Goal: Transaction & Acquisition: Book appointment/travel/reservation

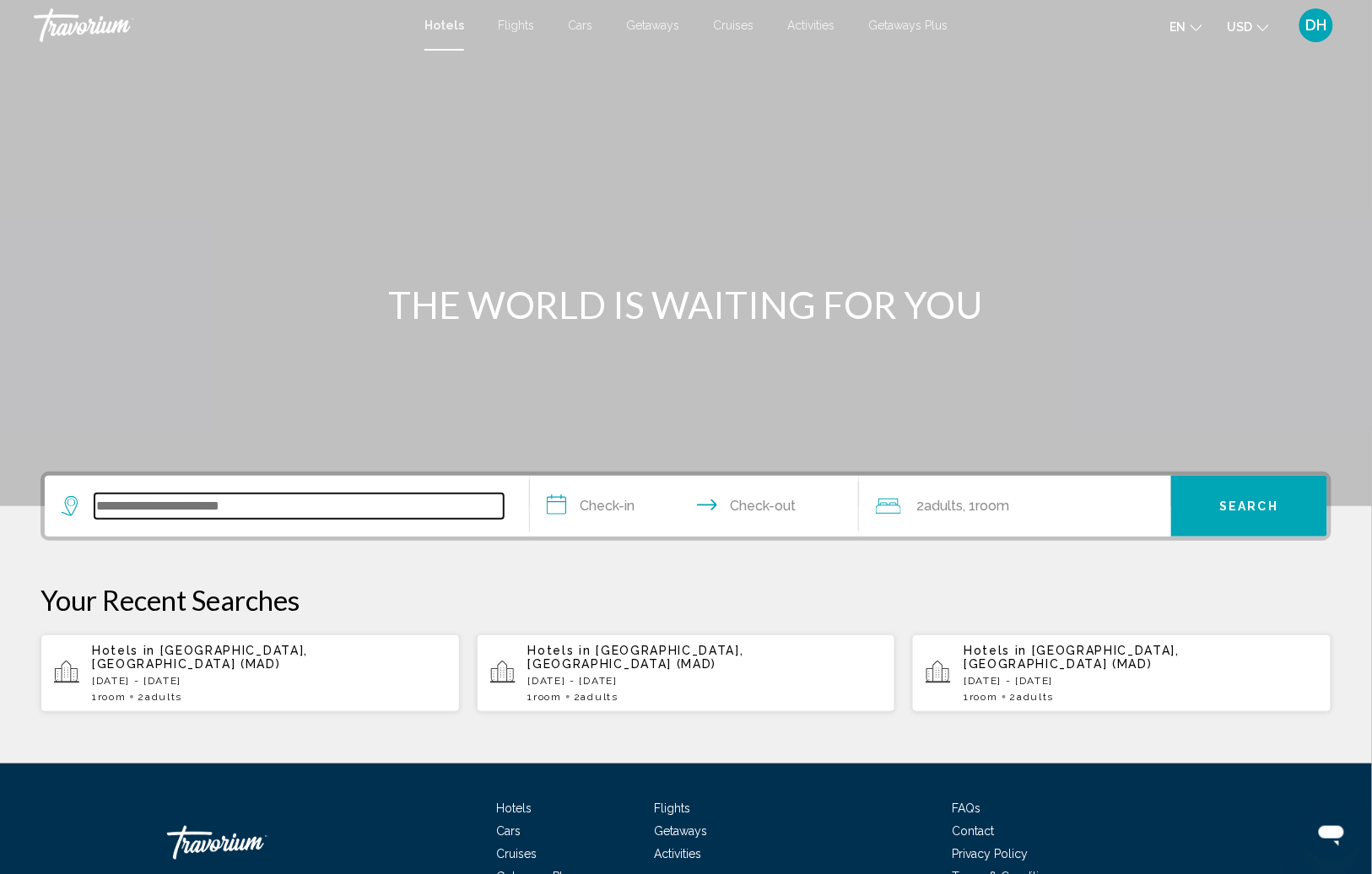
click at [282, 501] on input "Search widget" at bounding box center [298, 506] width 409 height 25
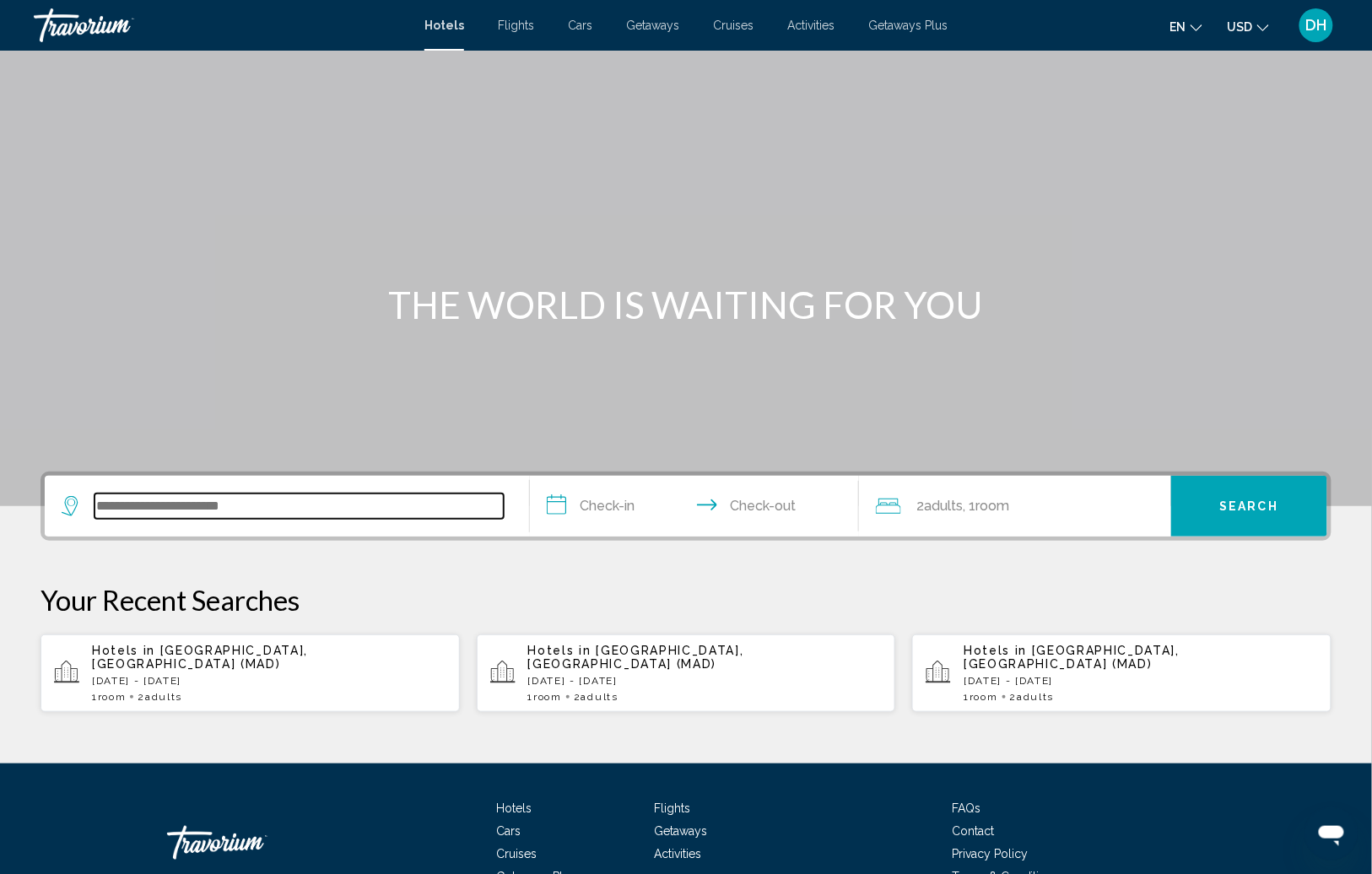
scroll to position [81, 0]
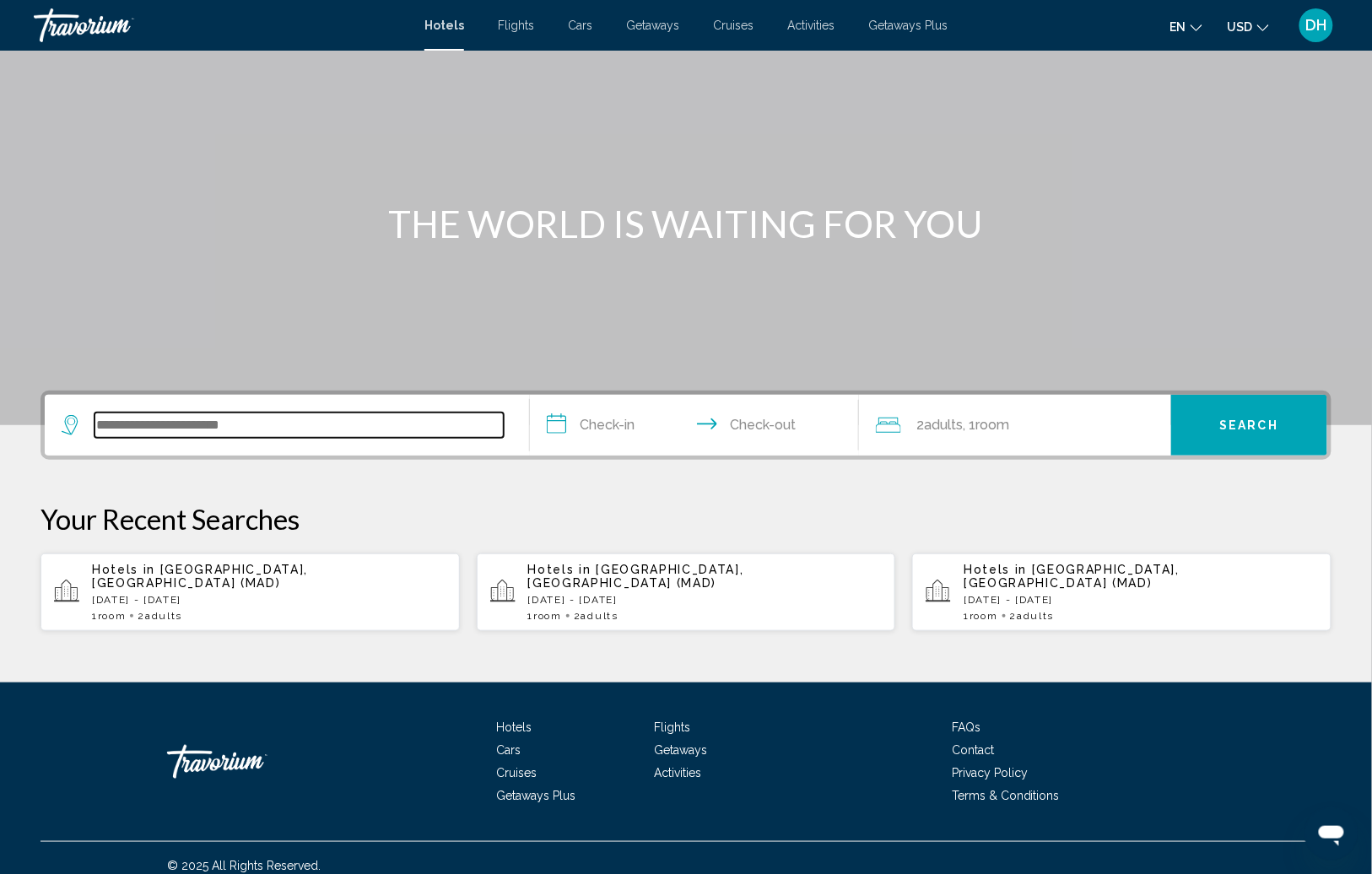
click at [284, 427] on input "Search widget" at bounding box center [298, 425] width 409 height 25
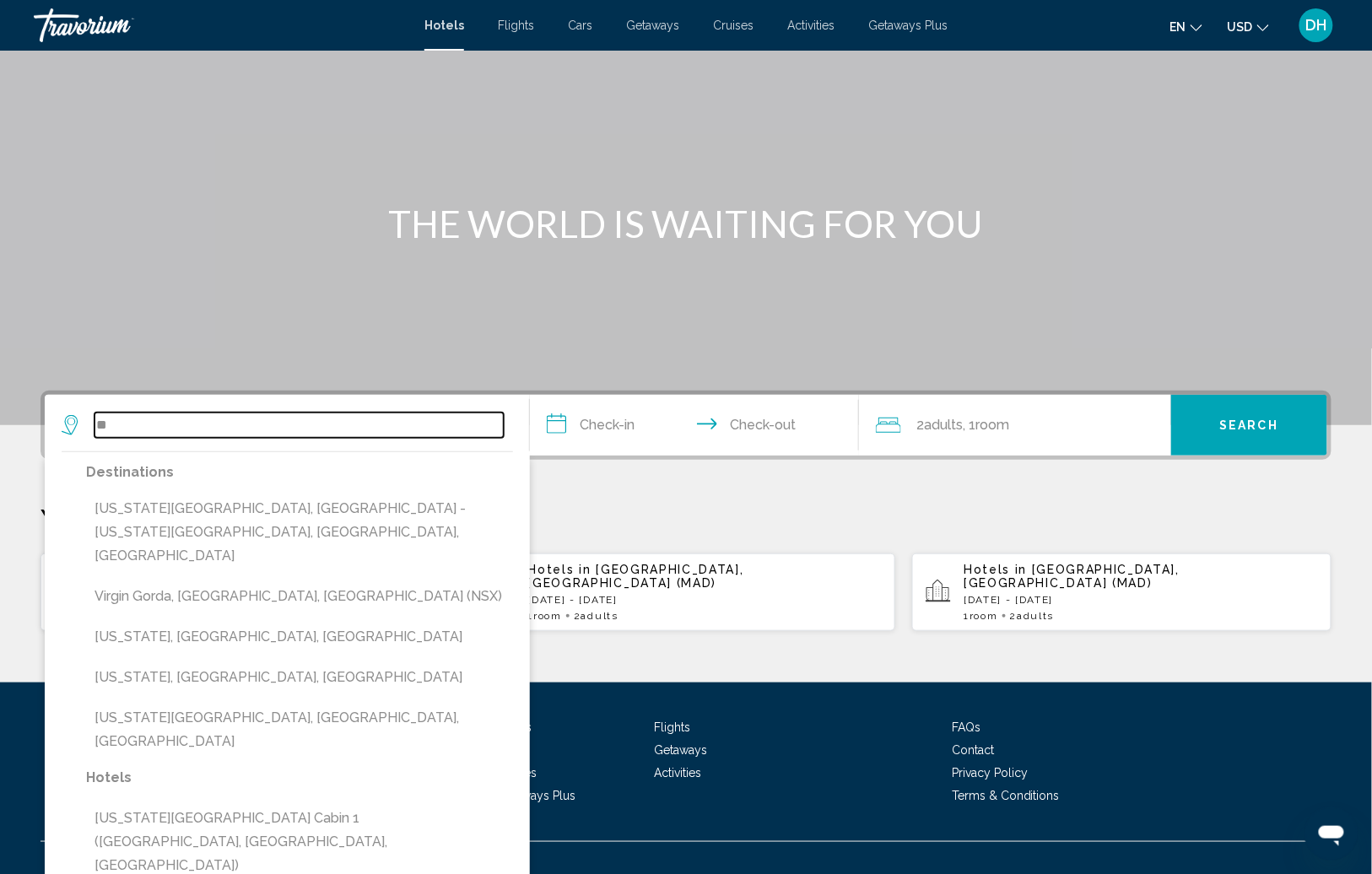
type input "*"
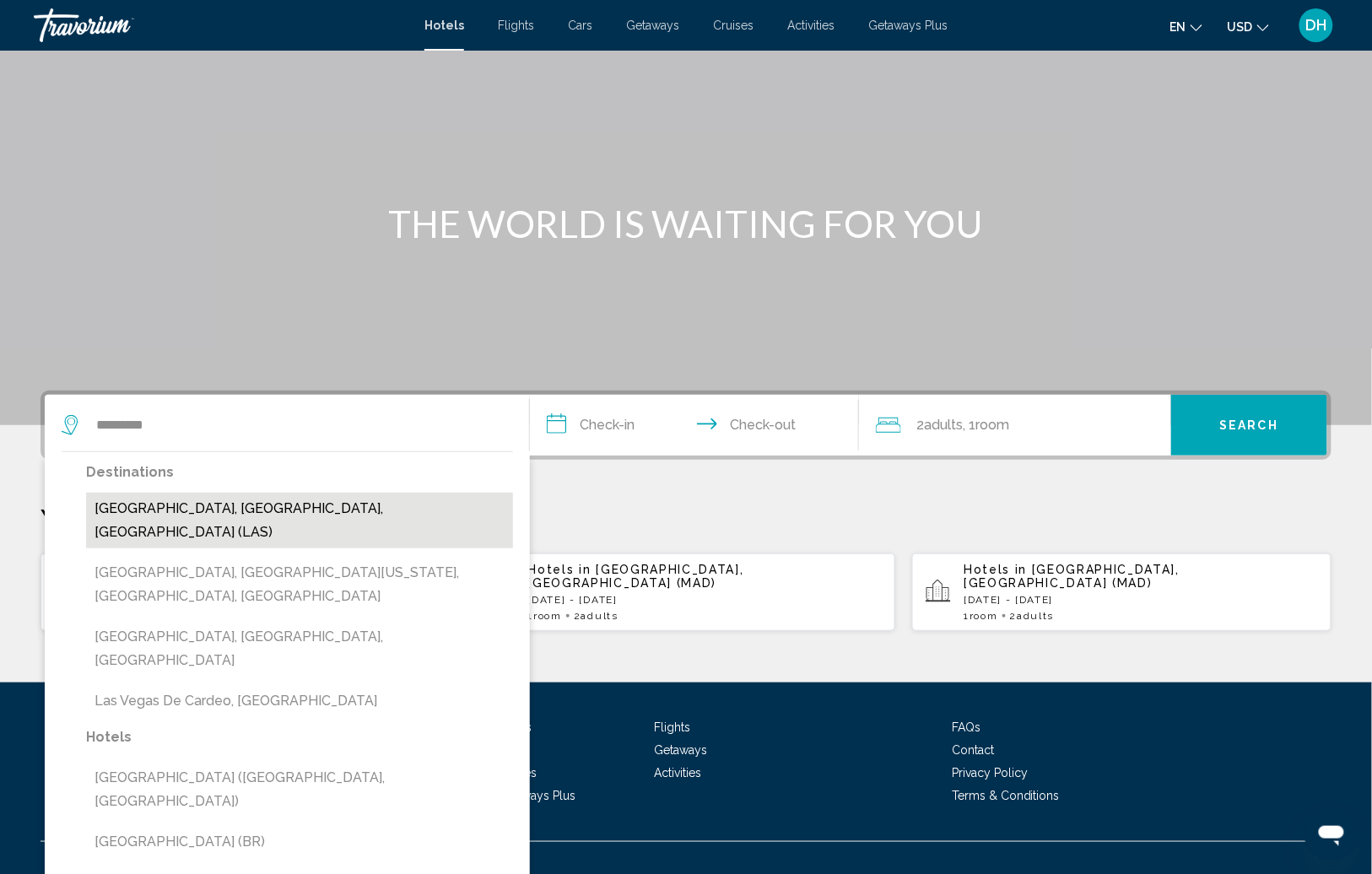
click at [172, 511] on button "[GEOGRAPHIC_DATA], [GEOGRAPHIC_DATA], [GEOGRAPHIC_DATA] (LAS)" at bounding box center [300, 520] width 427 height 56
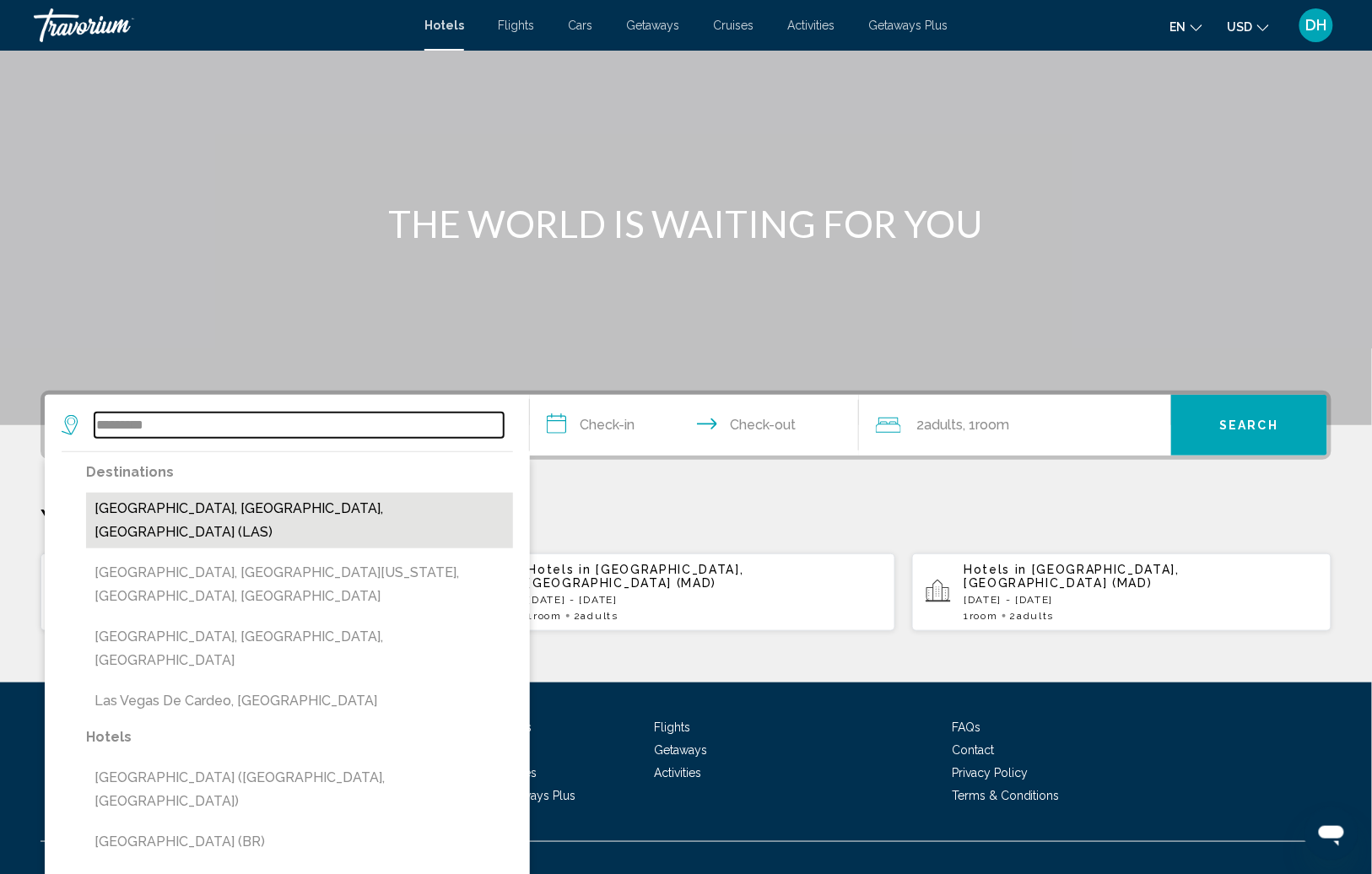
type input "**********"
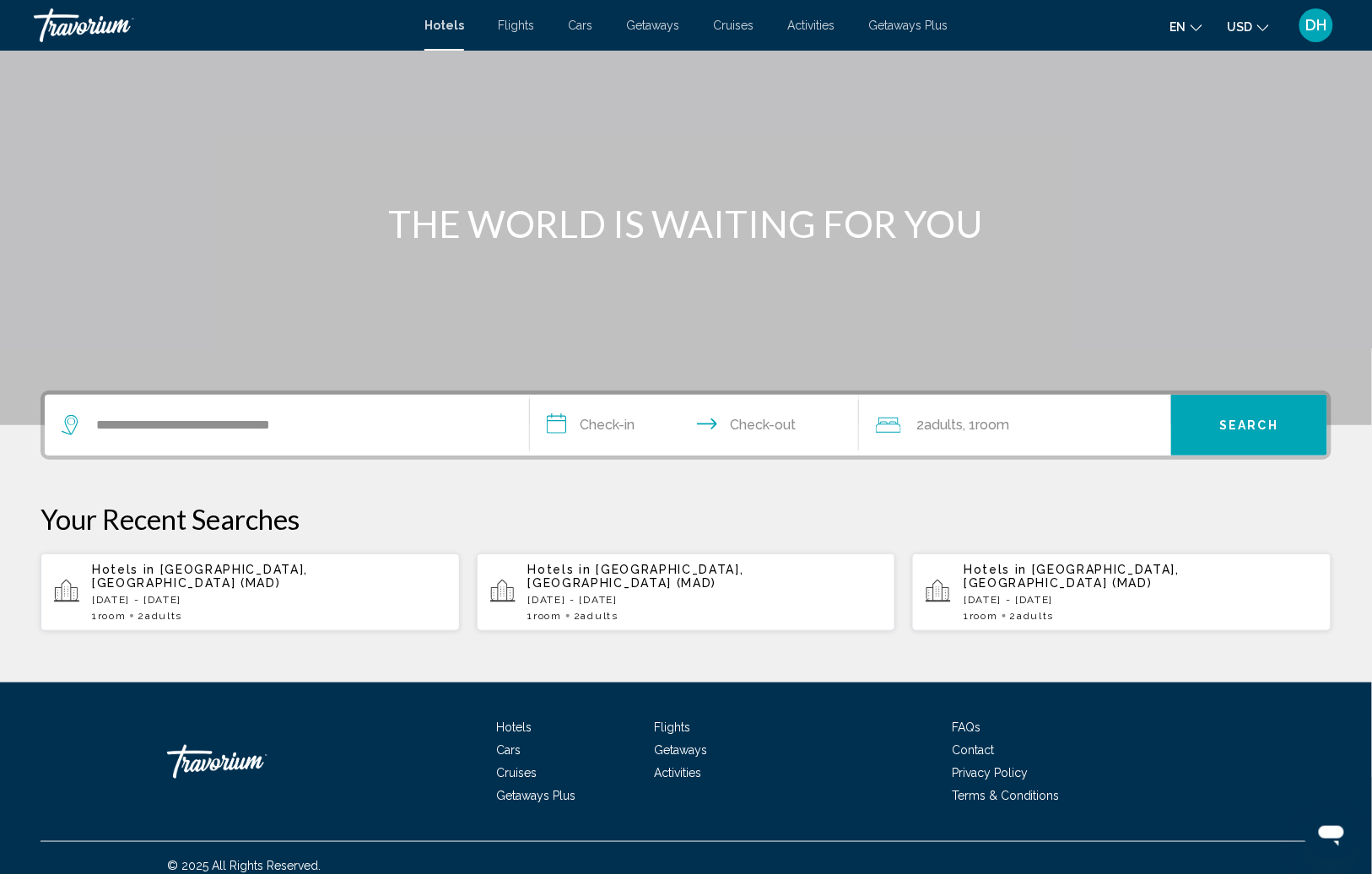
click at [572, 433] on input "**********" at bounding box center [697, 428] width 336 height 66
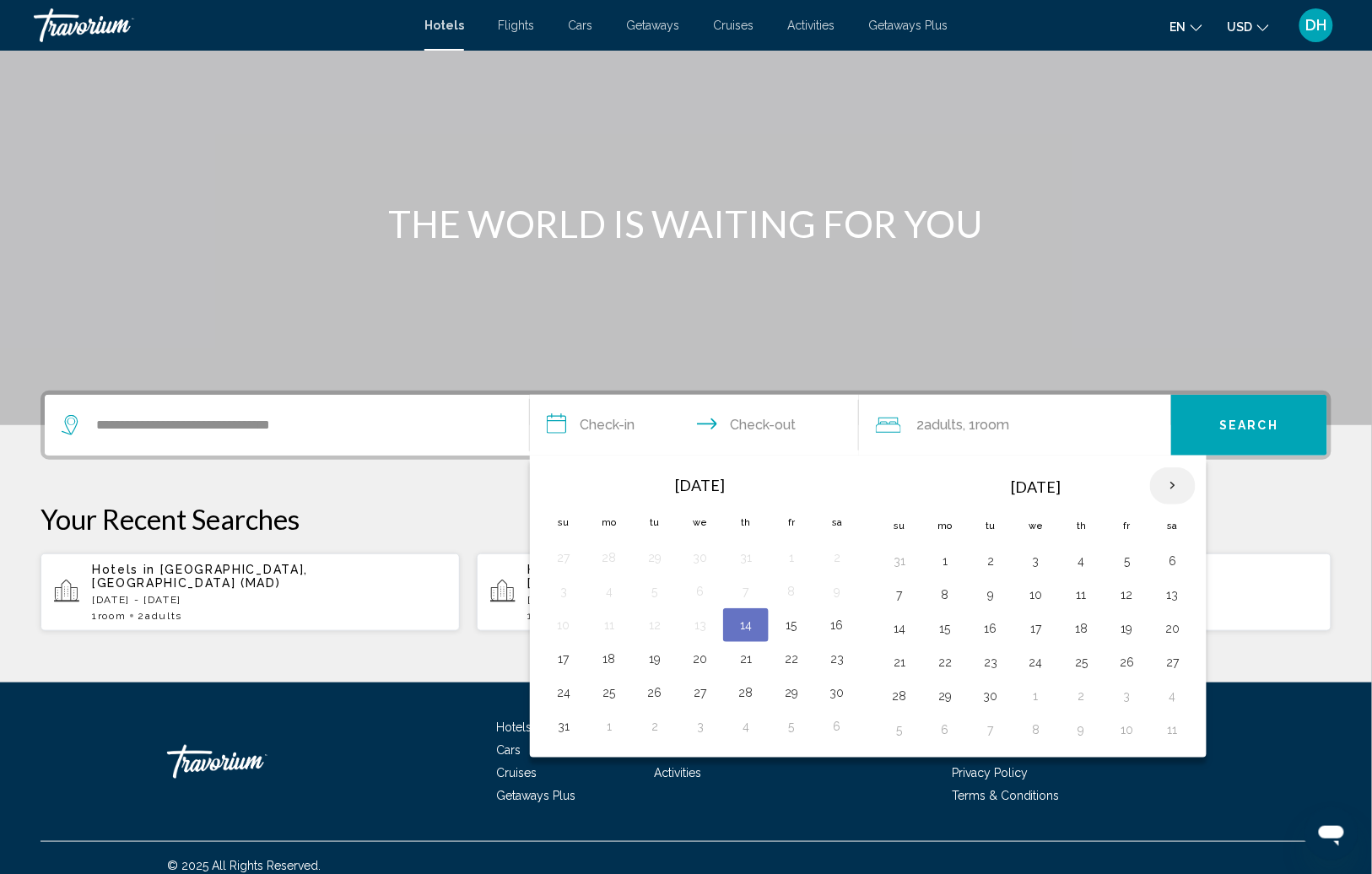
click at [1165, 487] on th "Next month" at bounding box center [1173, 485] width 45 height 37
click at [1159, 488] on th "Next month" at bounding box center [1173, 485] width 45 height 37
click at [1158, 488] on th "Next month" at bounding box center [1173, 485] width 45 height 37
click at [1167, 488] on th "Next month" at bounding box center [1173, 485] width 45 height 37
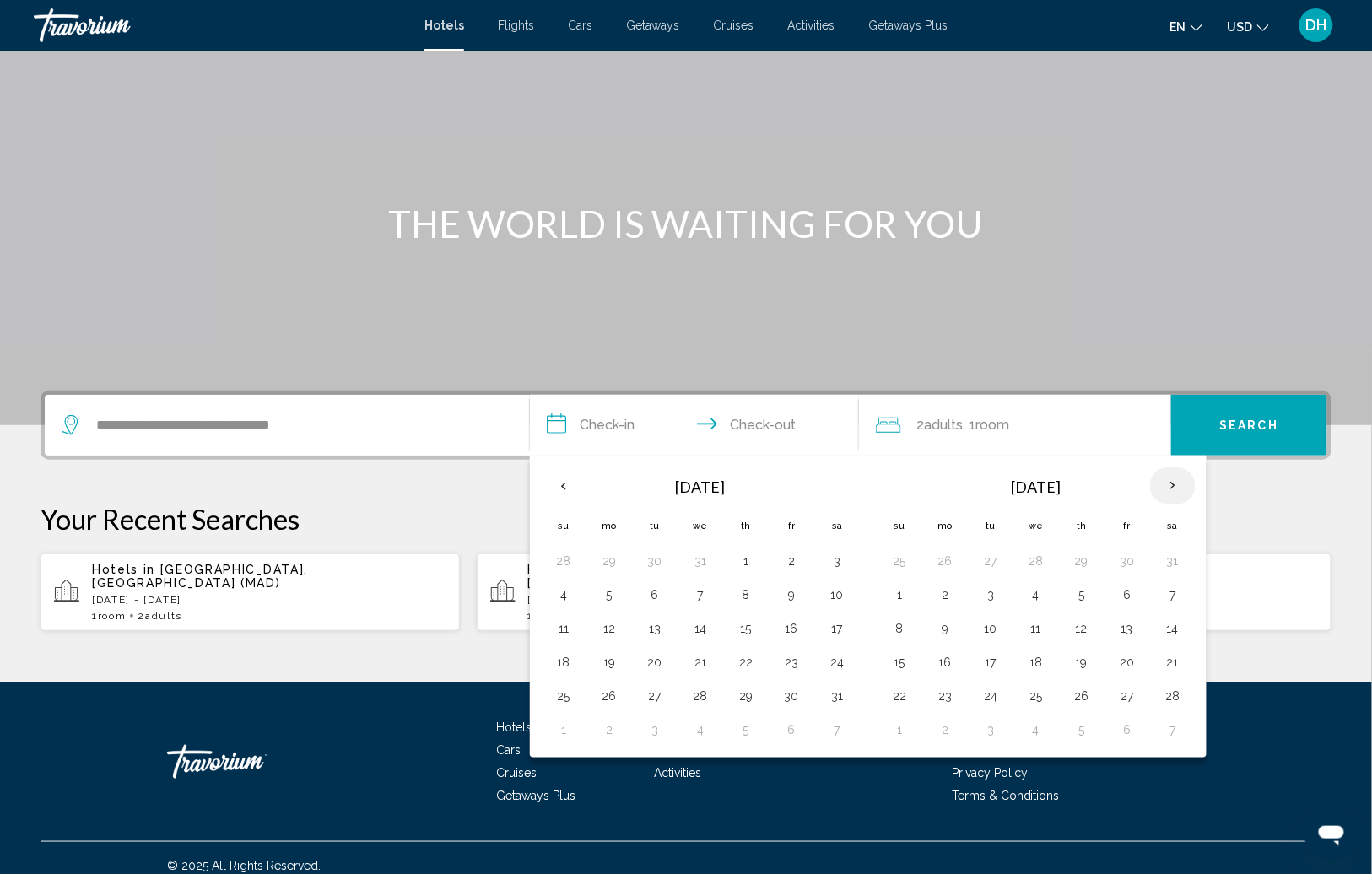
click at [1167, 488] on th "Next month" at bounding box center [1173, 485] width 45 height 37
click at [1169, 481] on th "Next month" at bounding box center [1173, 485] width 45 height 37
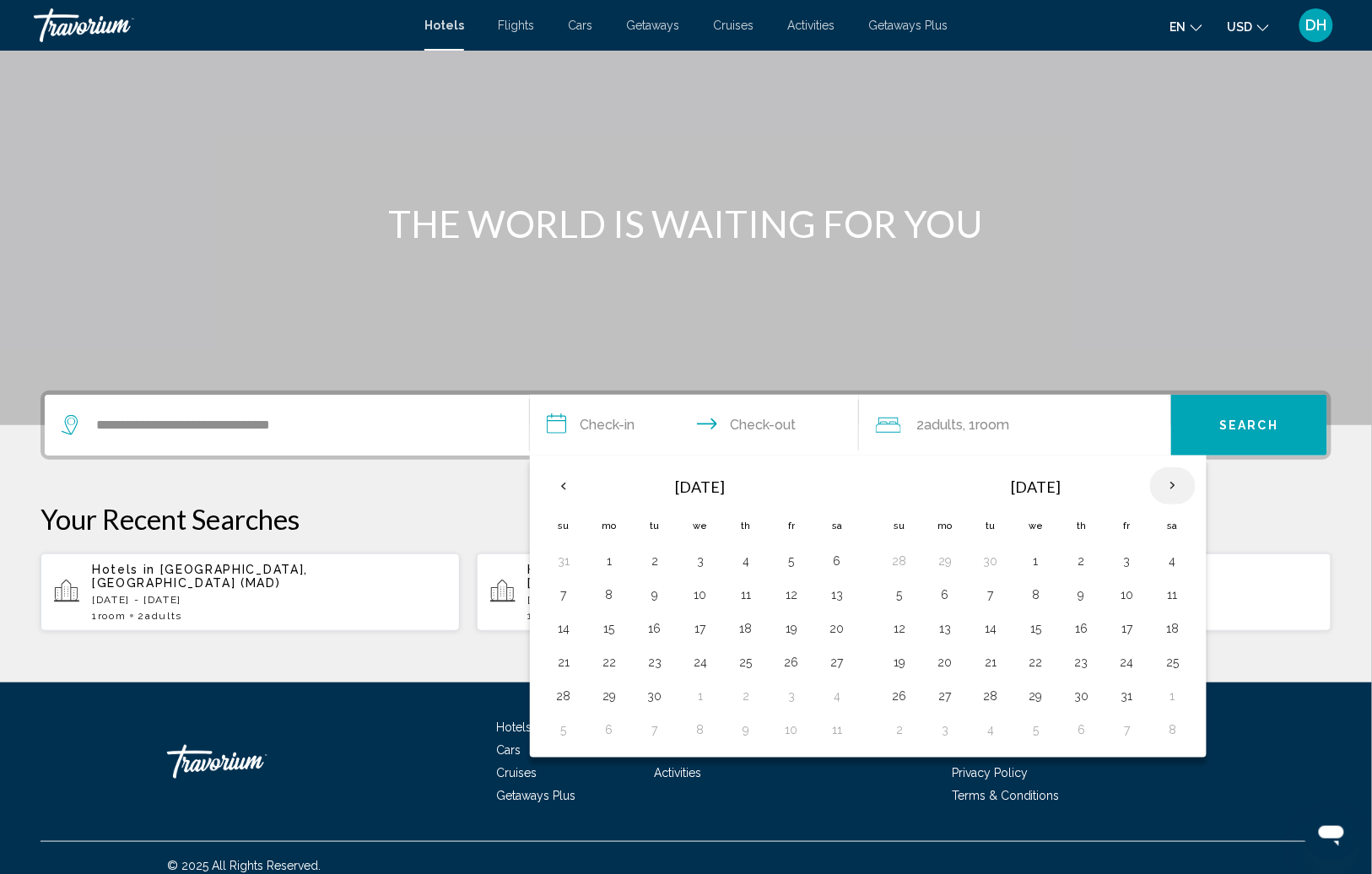
click at [1169, 482] on th "Next month" at bounding box center [1173, 485] width 45 height 37
click at [1047, 594] on button "5" at bounding box center [1035, 595] width 27 height 24
click at [894, 628] on button "9" at bounding box center [899, 628] width 27 height 24
type input "**********"
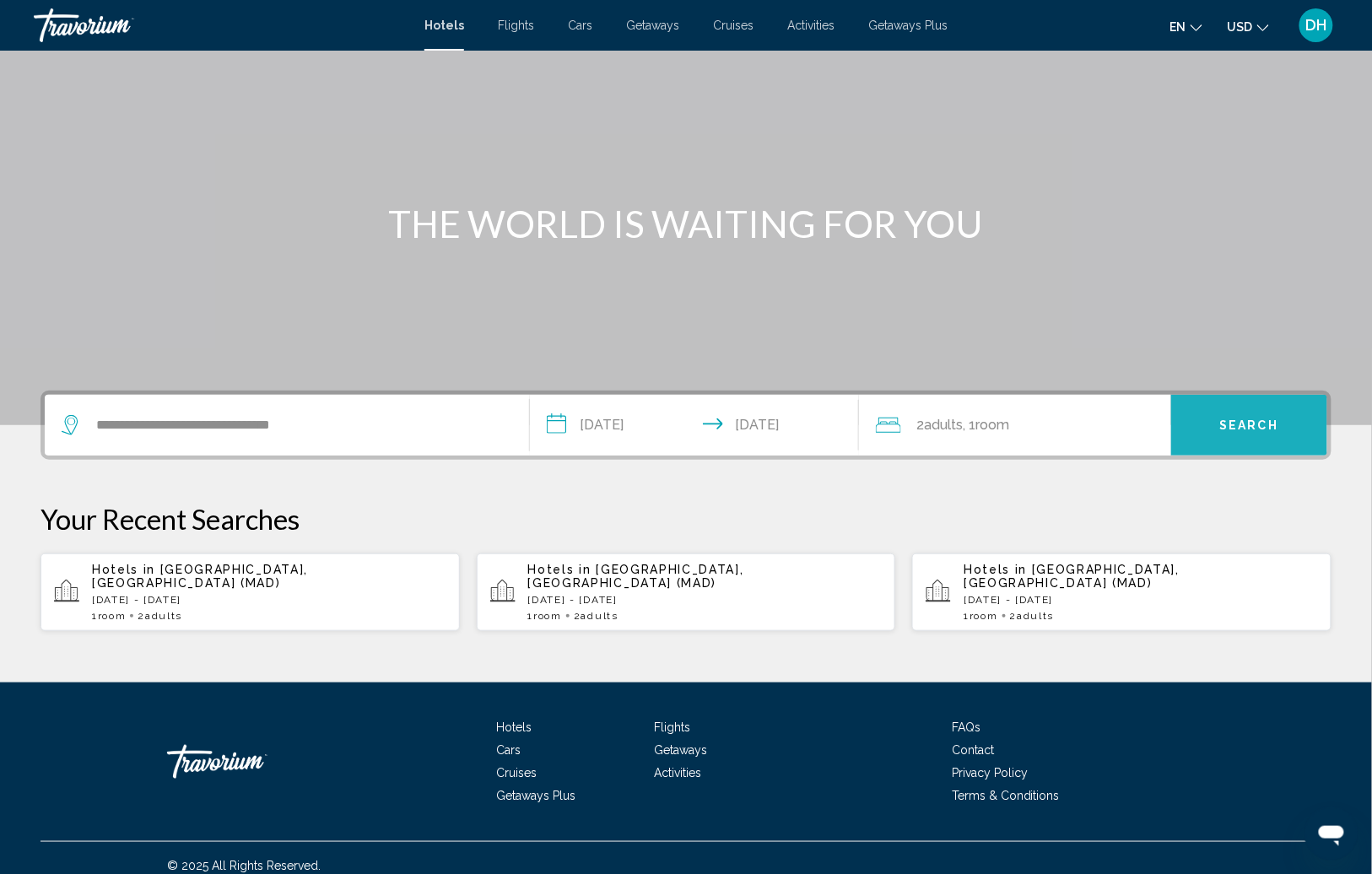
click at [1221, 420] on span "Search" at bounding box center [1249, 426] width 59 height 13
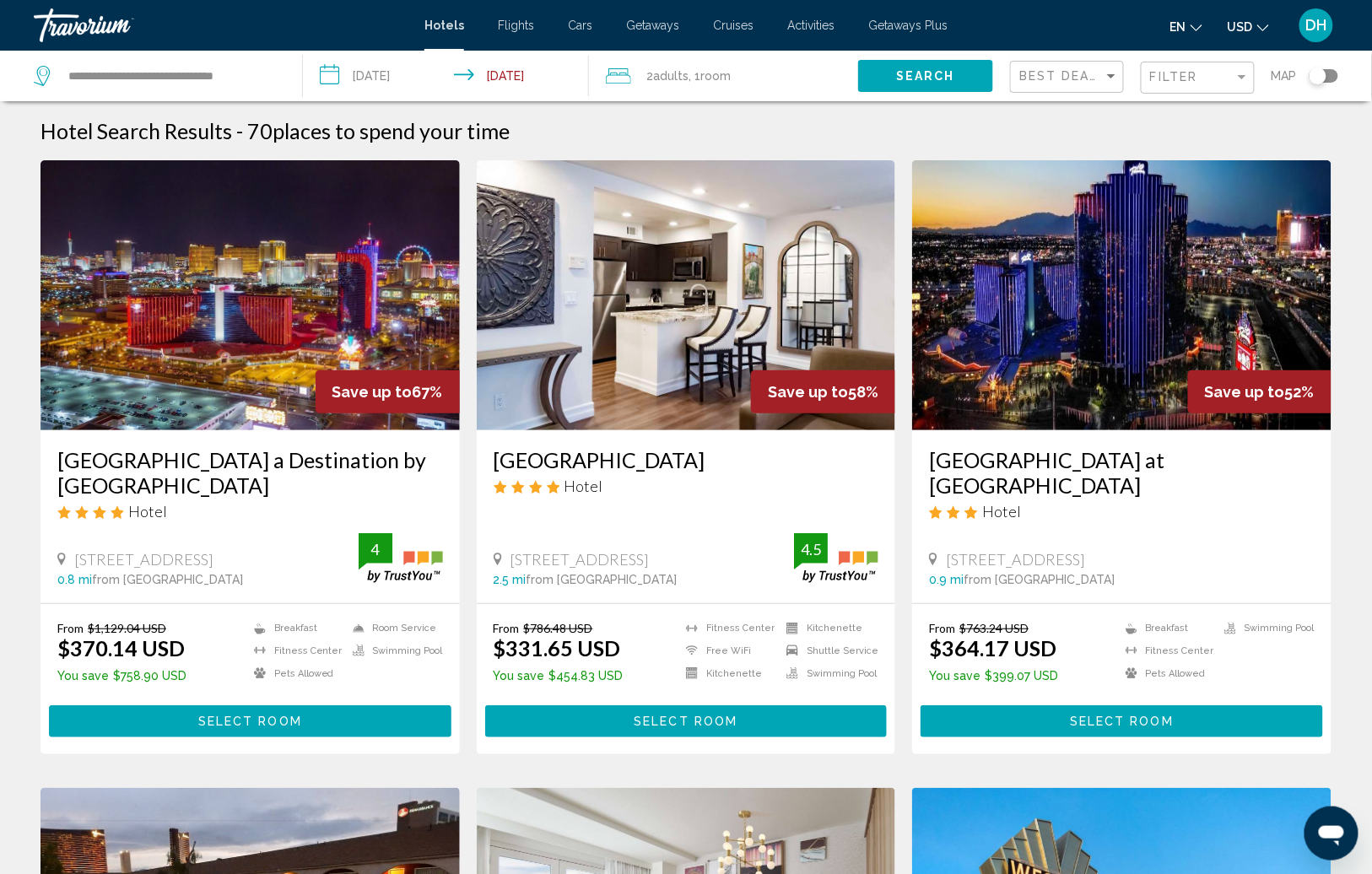
click at [1169, 89] on div "Filter" at bounding box center [1200, 77] width 100 height 31
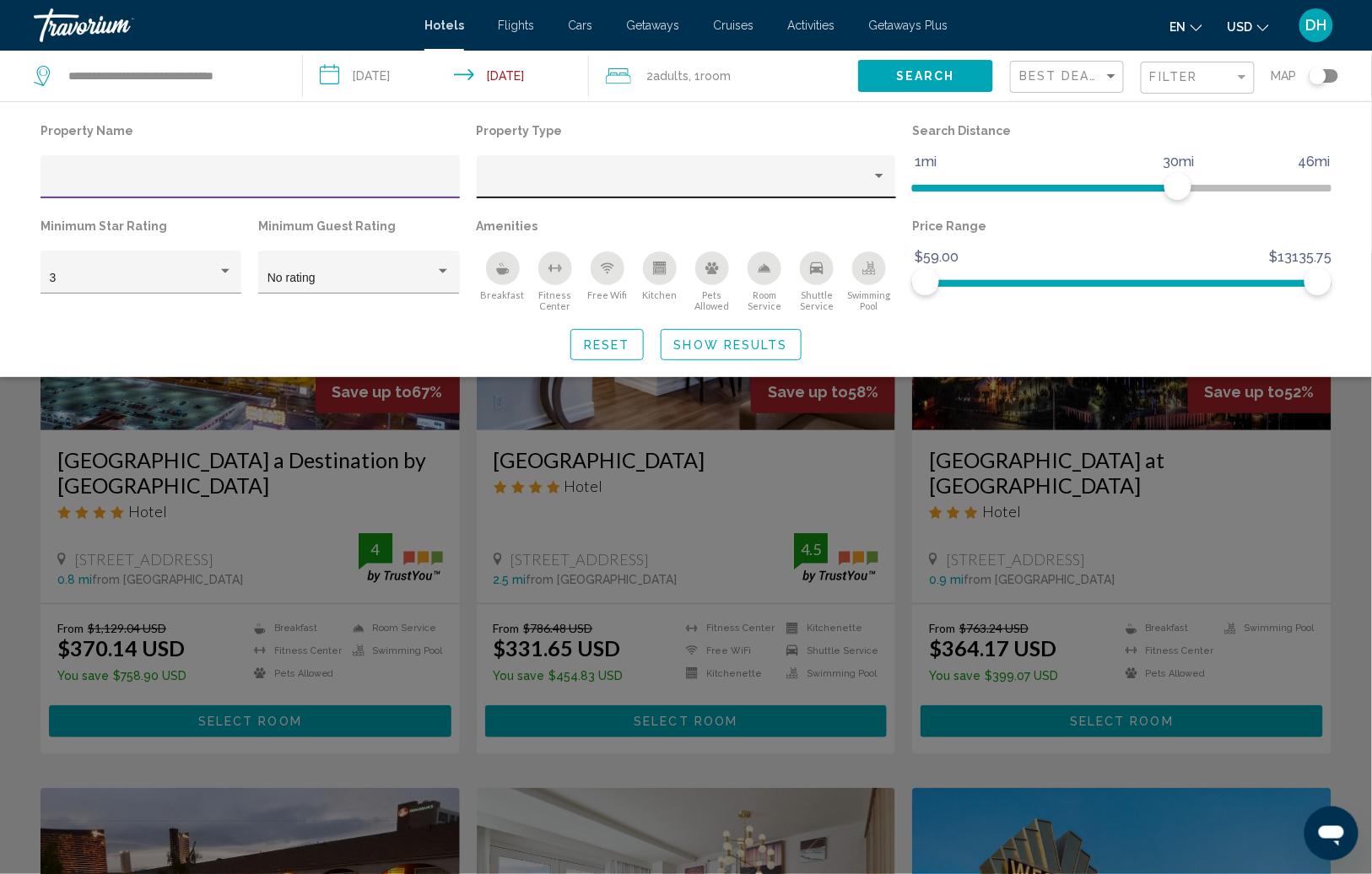
type input "*"
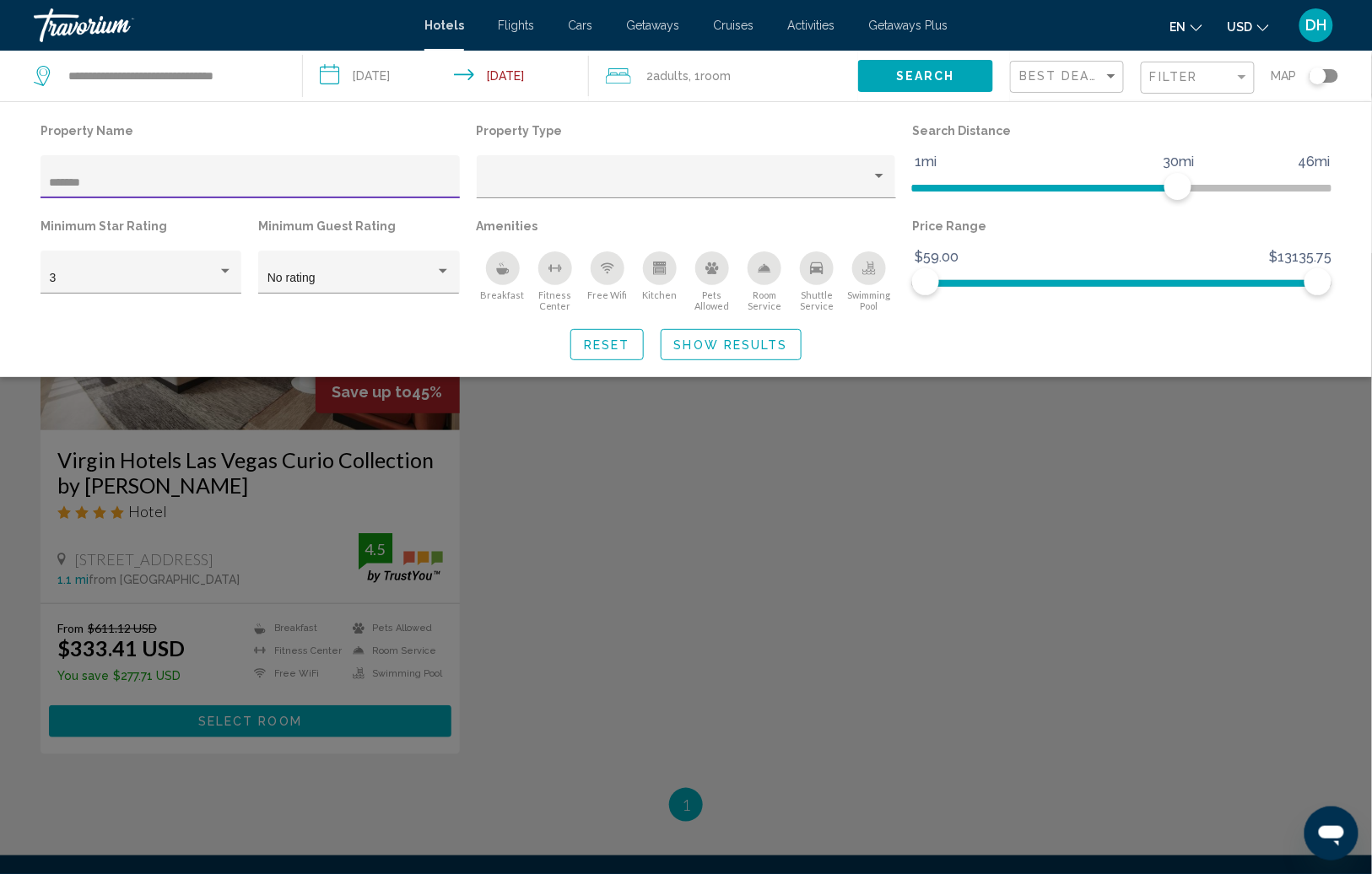
type input "******"
click at [682, 342] on span "Show Results" at bounding box center [731, 345] width 114 height 13
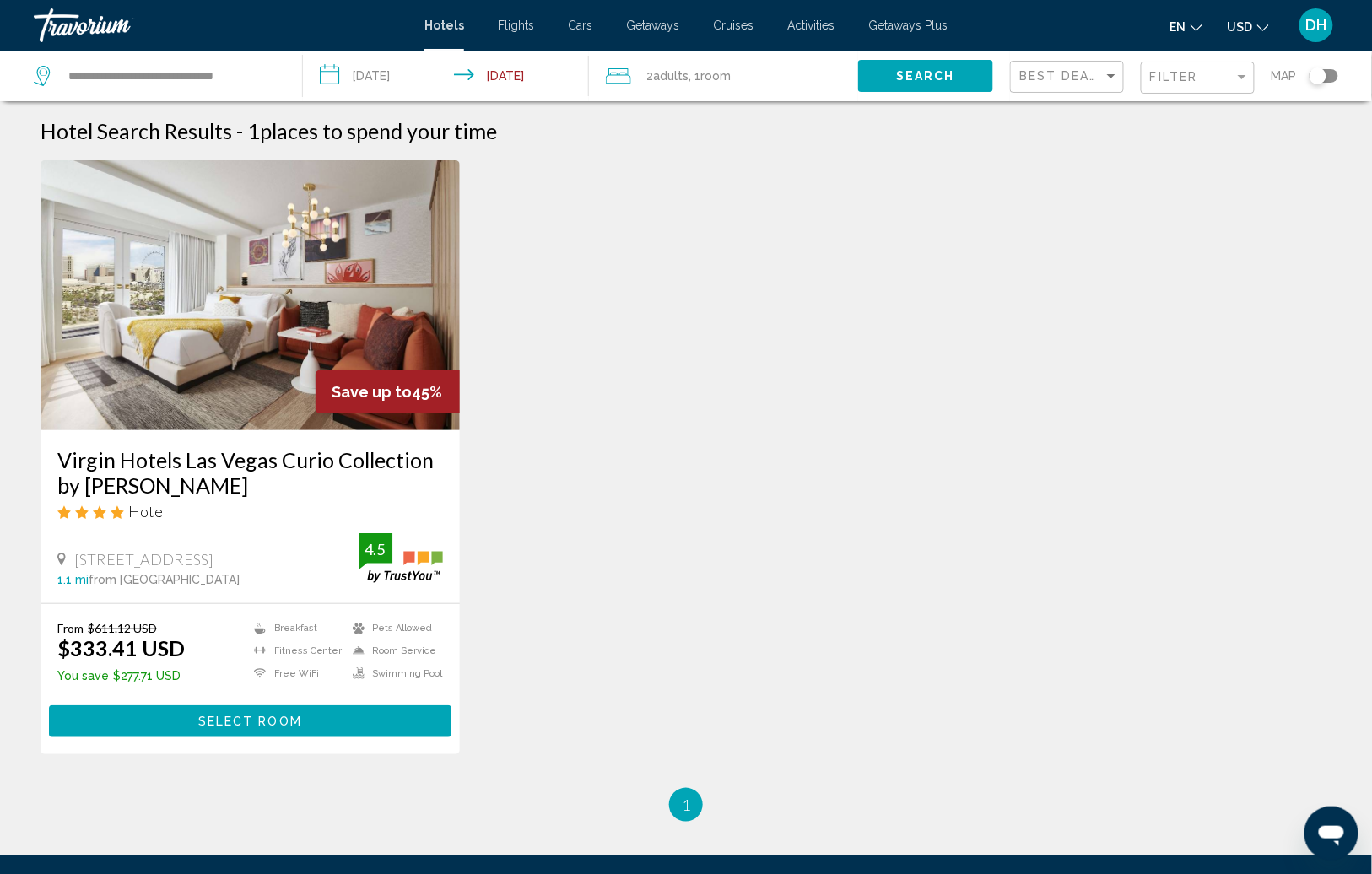
click at [349, 260] on img "Main content" at bounding box center [250, 294] width 419 height 270
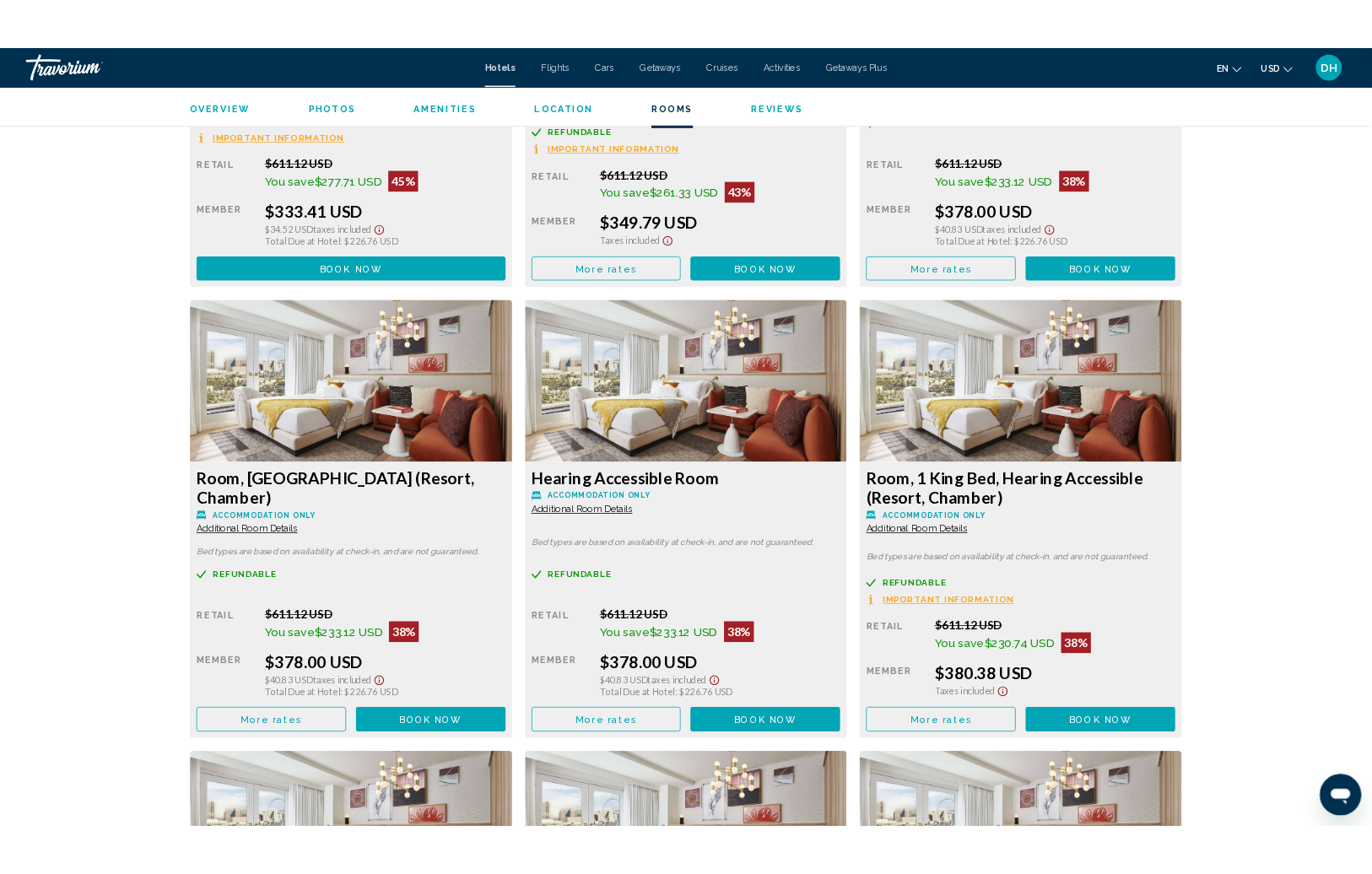
scroll to position [2627, 0]
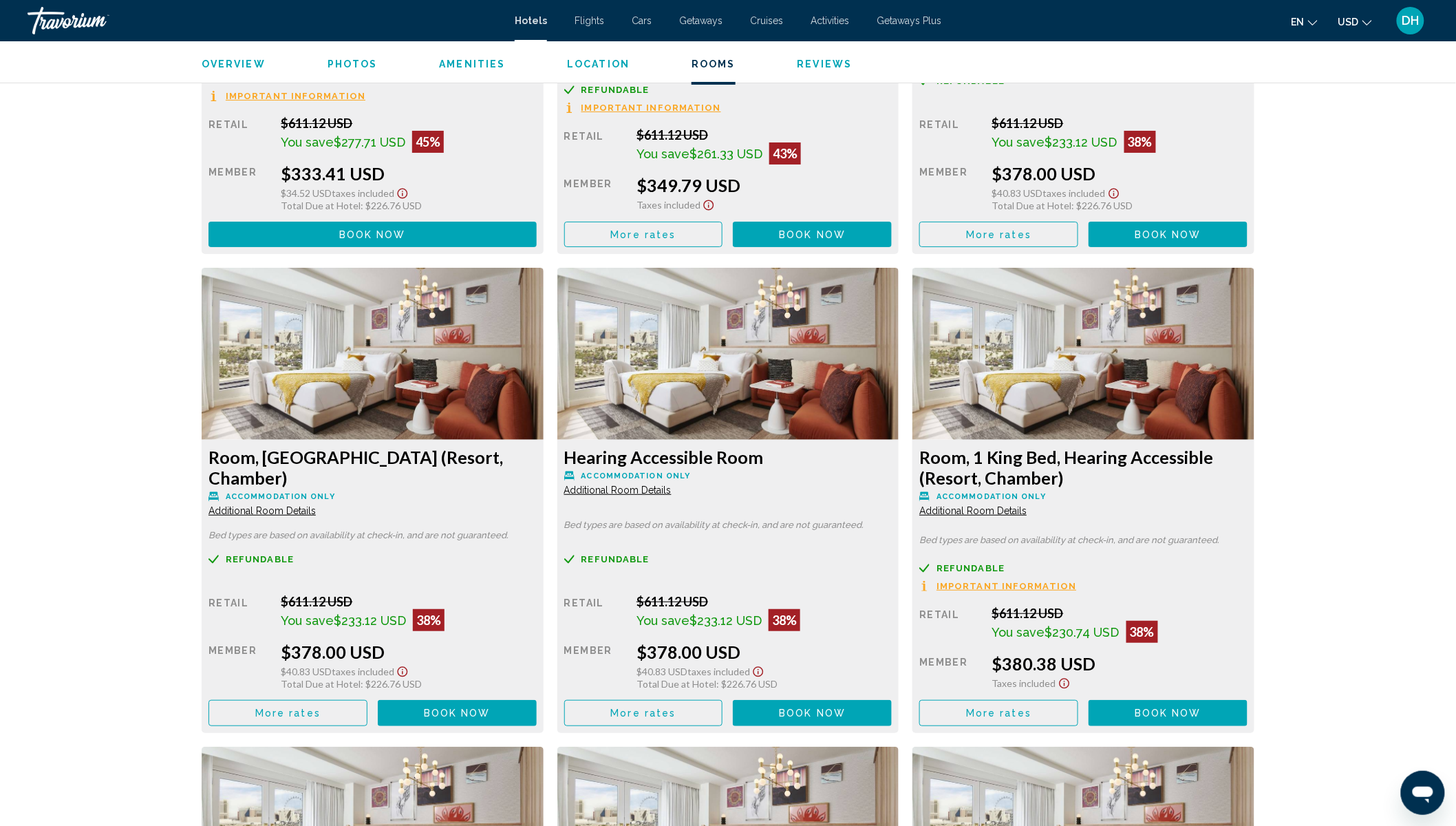
click at [406, 240] on span "Book now" at bounding box center [372, 235] width 67 height 11
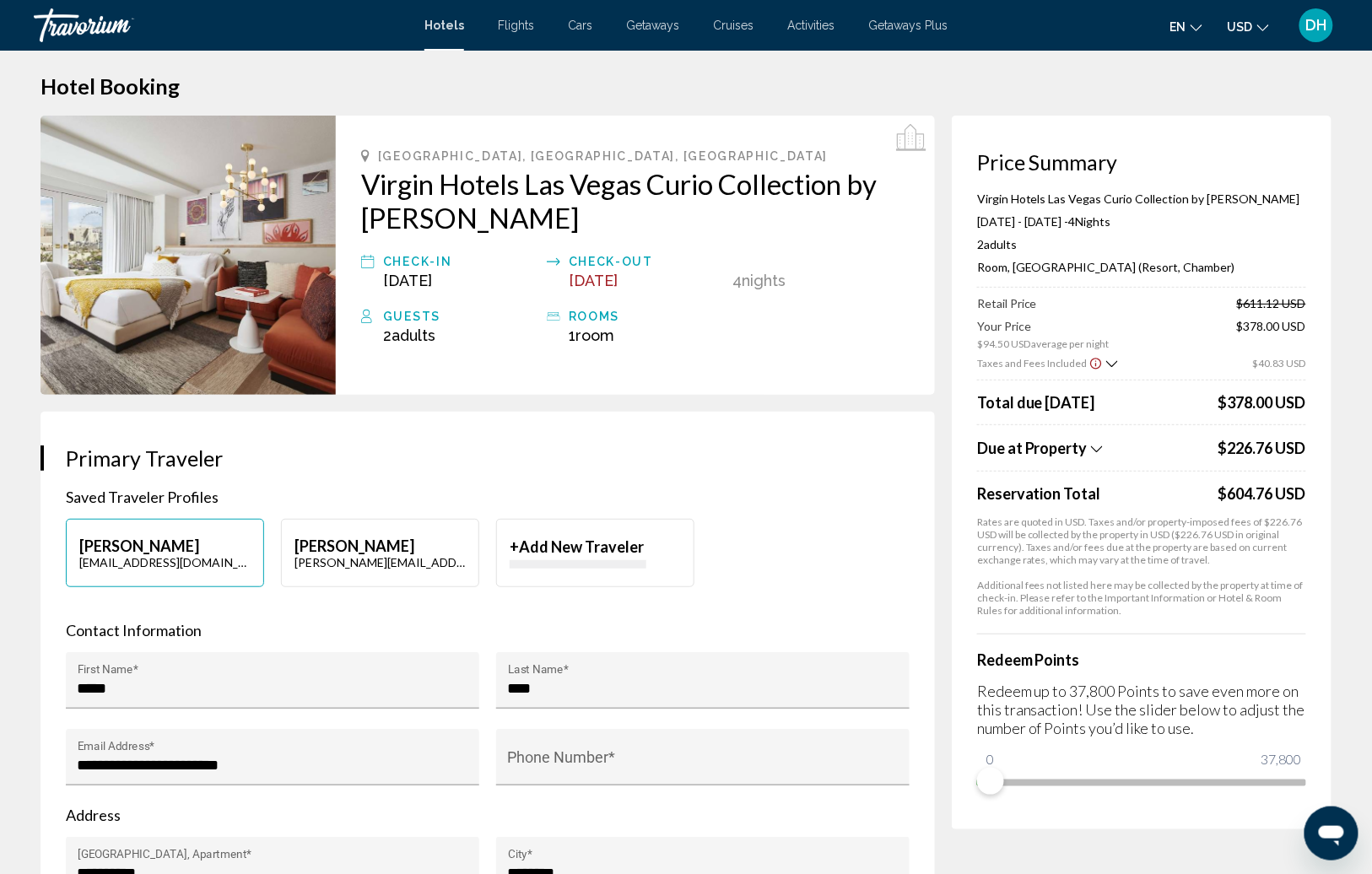
scroll to position [14, 0]
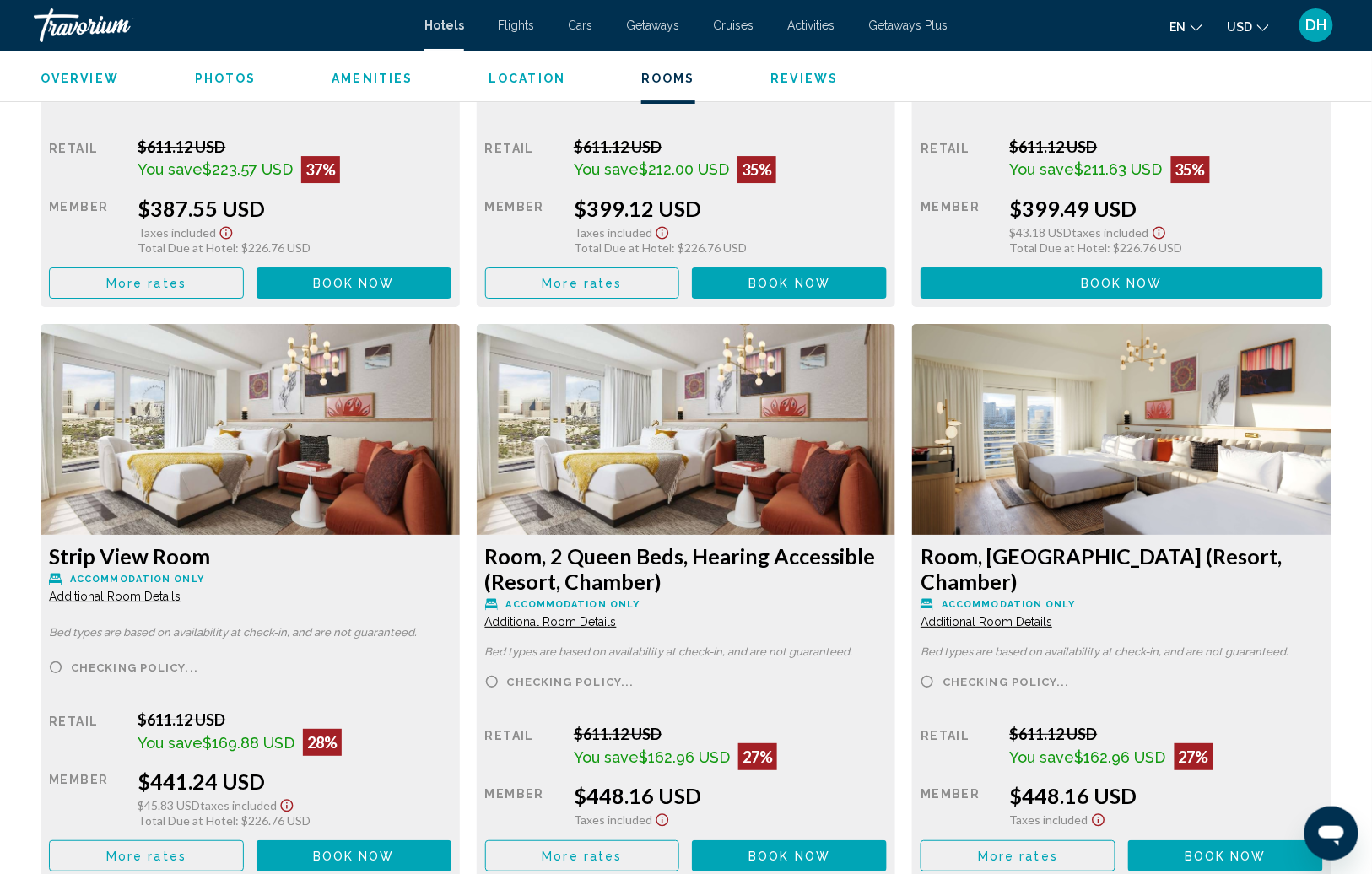
scroll to position [3841, 0]
